Goal: Transaction & Acquisition: Obtain resource

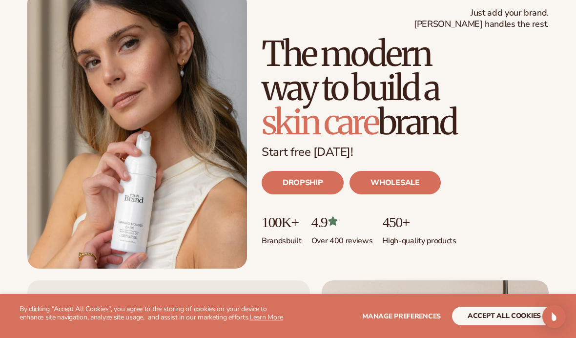
scroll to position [69, 0]
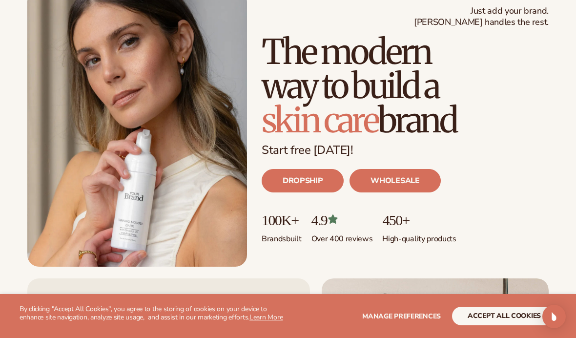
click at [327, 180] on link "DROPSHIP" at bounding box center [302, 180] width 82 height 23
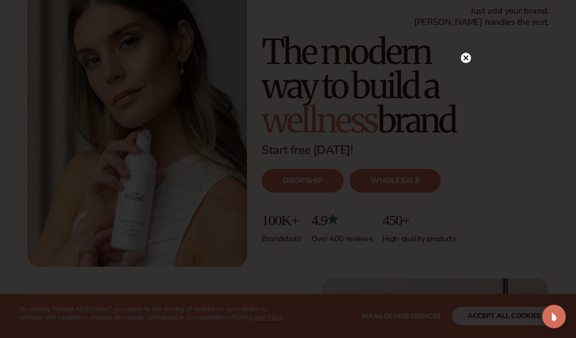
scroll to position [86, 0]
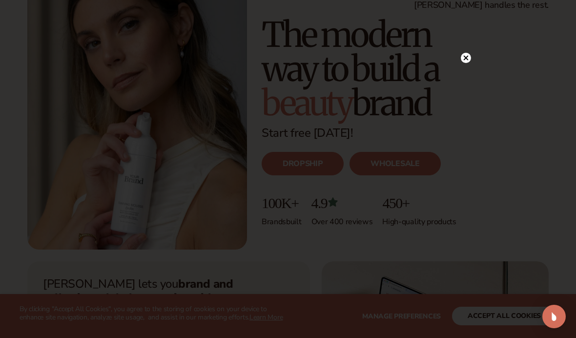
click at [462, 60] on circle at bounding box center [466, 58] width 10 height 10
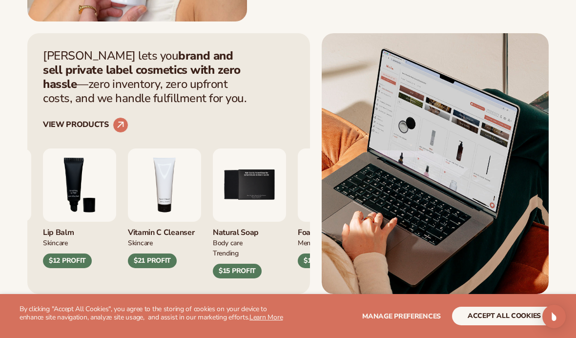
scroll to position [317, 0]
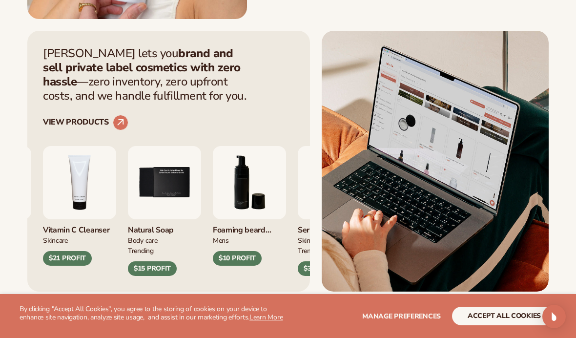
click at [116, 231] on div "Vitamin C Cleanser" at bounding box center [79, 227] width 73 height 16
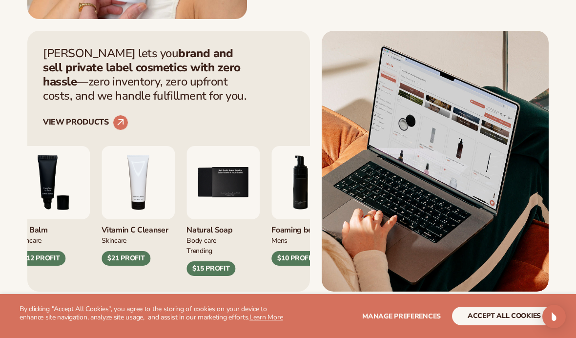
click at [144, 231] on div "Vitamin C Cleanser" at bounding box center [137, 227] width 73 height 16
click at [159, 200] on img "4 / 9" at bounding box center [137, 182] width 73 height 73
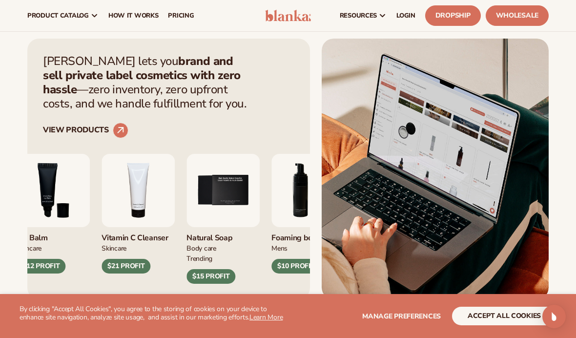
scroll to position [307, 0]
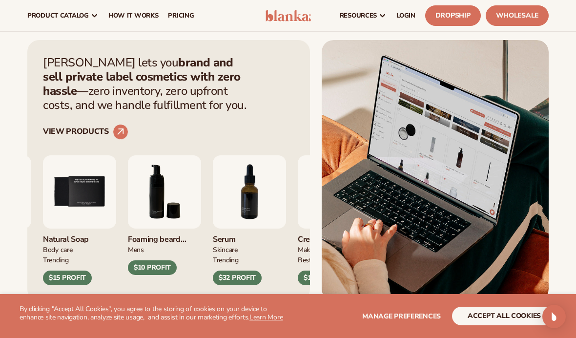
click at [90, 130] on link "VIEW PRODUCTS" at bounding box center [85, 132] width 85 height 16
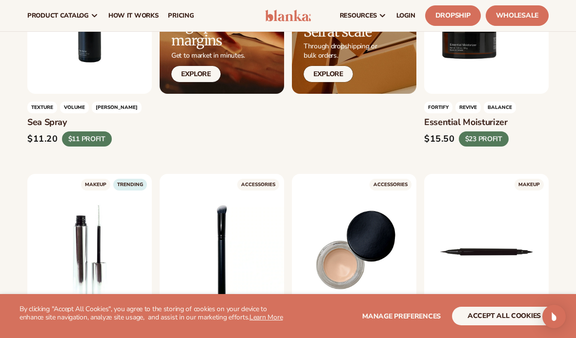
scroll to position [2033, 0]
